Goal: Book appointment/travel/reservation

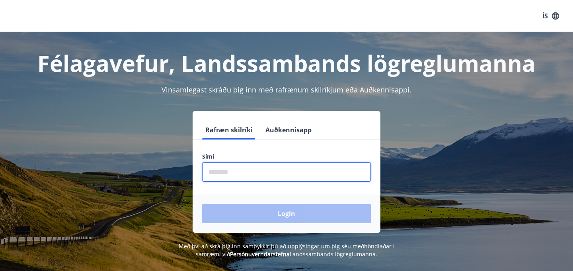
click at [261, 178] on input "phone" at bounding box center [286, 172] width 169 height 20
type input "********"
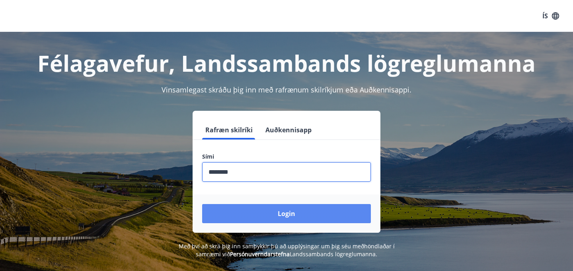
click at [278, 210] on button "Login" at bounding box center [286, 213] width 169 height 19
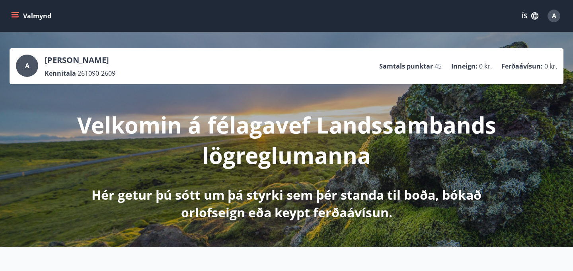
click at [18, 15] on icon "menu" at bounding box center [15, 14] width 7 height 1
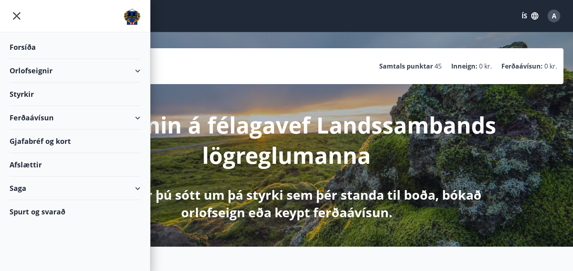
click at [33, 71] on div "Orlofseignir" at bounding box center [75, 70] width 131 height 23
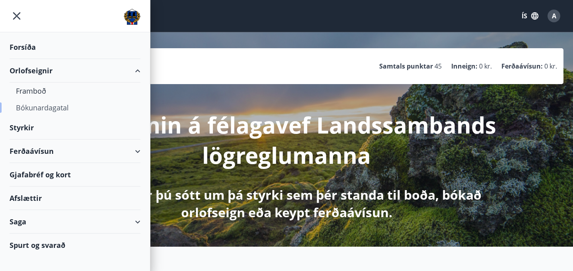
click at [36, 108] on div "Bókunardagatal" at bounding box center [75, 107] width 118 height 17
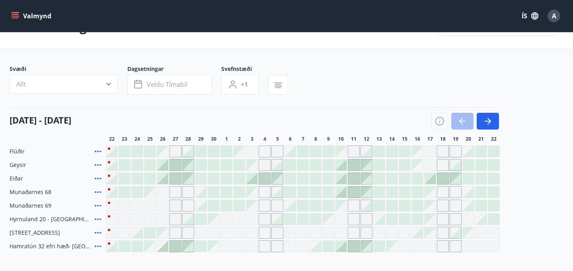
scroll to position [27, 0]
click at [488, 125] on icon "button" at bounding box center [488, 122] width 10 height 10
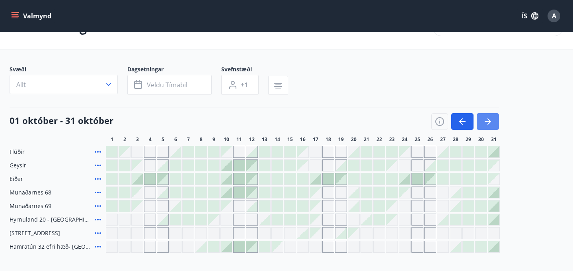
click at [488, 125] on icon "button" at bounding box center [488, 122] width 10 height 10
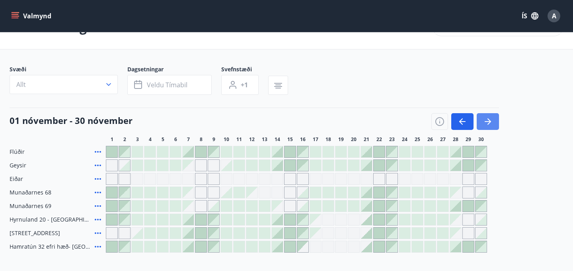
click at [488, 125] on icon "button" at bounding box center [488, 122] width 10 height 10
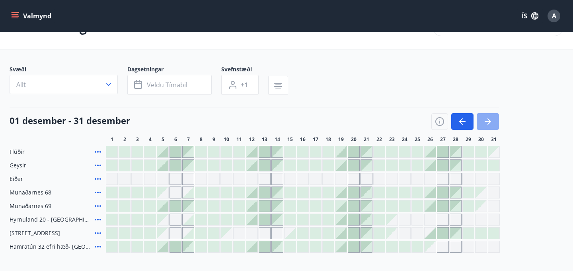
click at [488, 125] on icon "button" at bounding box center [488, 122] width 10 height 10
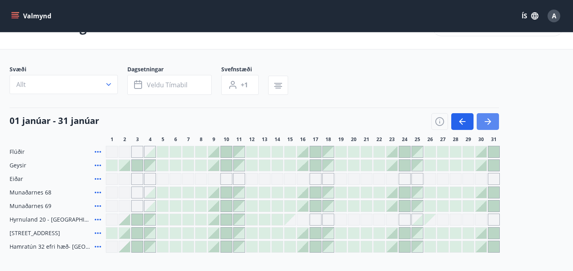
click at [488, 125] on icon "button" at bounding box center [488, 122] width 10 height 10
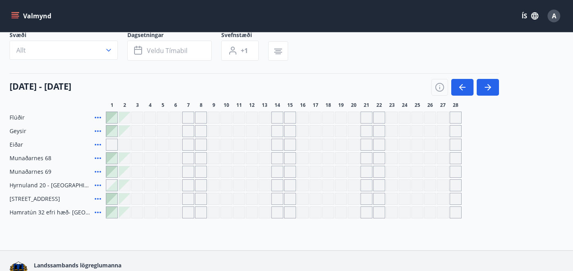
scroll to position [62, 0]
click at [487, 89] on icon "button" at bounding box center [488, 87] width 10 height 10
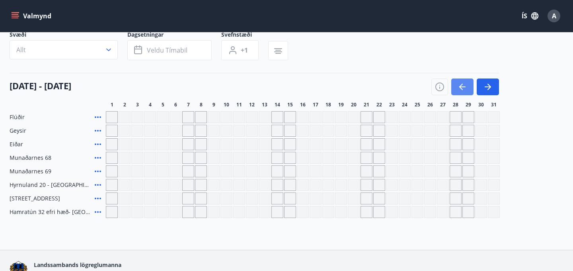
click at [458, 88] on icon "button" at bounding box center [463, 87] width 10 height 10
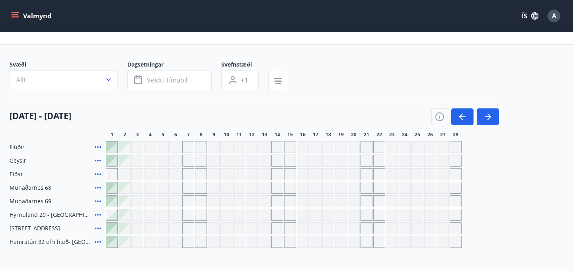
scroll to position [0, 0]
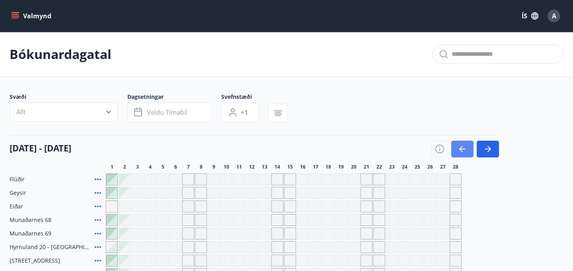
click at [464, 146] on icon "button" at bounding box center [463, 149] width 10 height 10
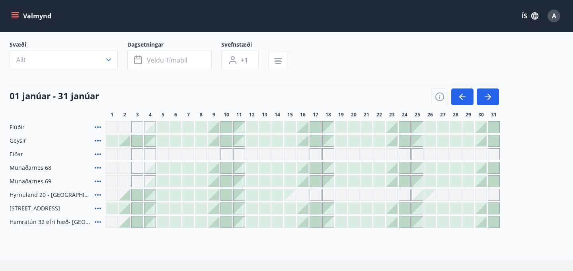
scroll to position [67, 0]
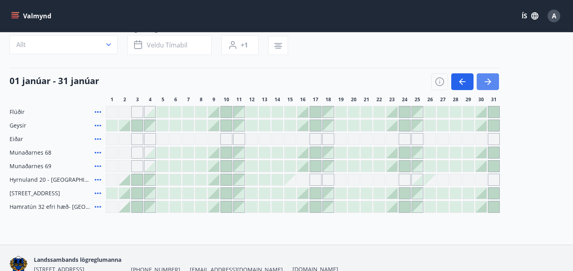
click at [484, 86] on icon "button" at bounding box center [488, 82] width 10 height 10
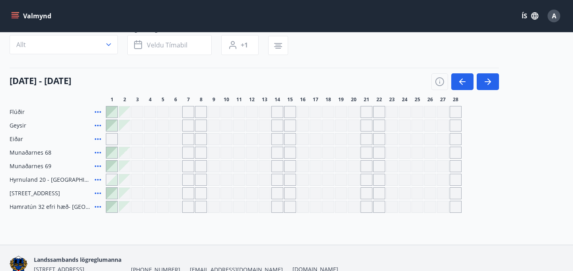
click at [393, 137] on div "Gráir dagar eru ekki bókanlegir" at bounding box center [392, 139] width 12 height 12
click at [408, 138] on div "Gráir dagar eru ekki bókanlegir" at bounding box center [405, 139] width 12 height 12
click at [111, 123] on div at bounding box center [111, 125] width 11 height 11
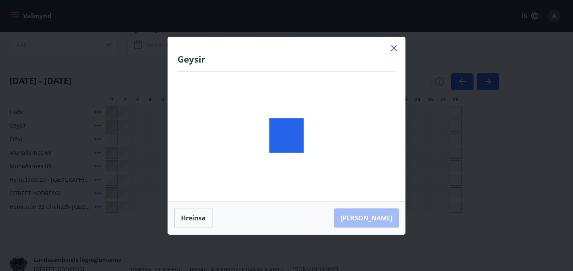
scroll to position [1, 0]
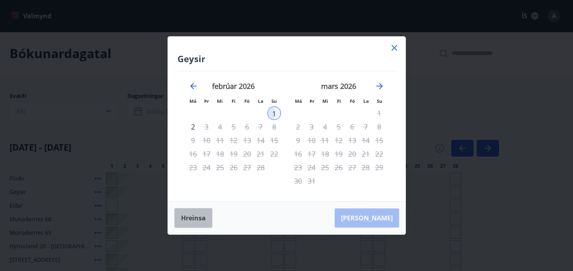
click at [199, 221] on button "Hreinsa" at bounding box center [193, 218] width 38 height 20
drag, startPoint x: 396, startPoint y: 49, endPoint x: 376, endPoint y: 26, distance: 31.0
click at [396, 49] on icon at bounding box center [395, 48] width 10 height 10
